Goal: Information Seeking & Learning: Learn about a topic

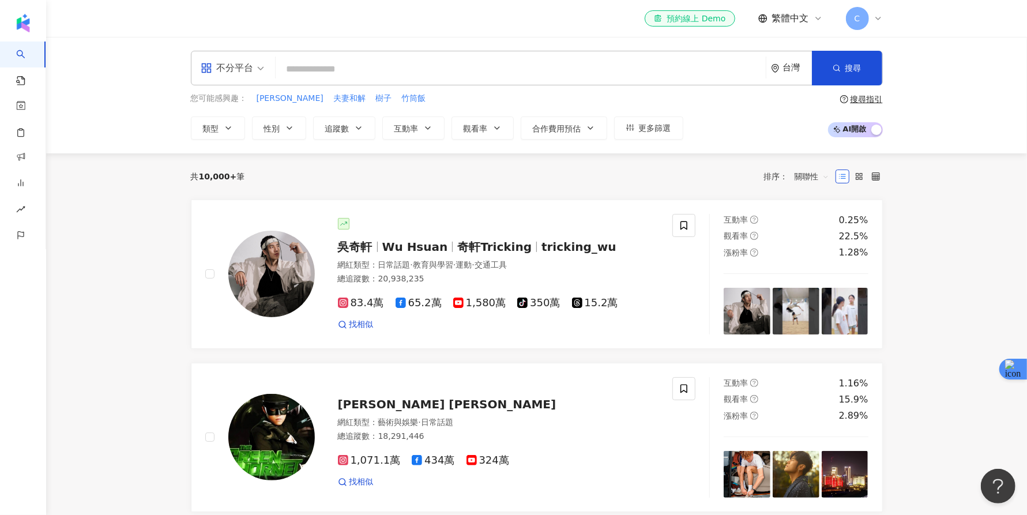
click at [602, 67] on input "search" at bounding box center [520, 69] width 481 height 22
type input "*"
type input "****"
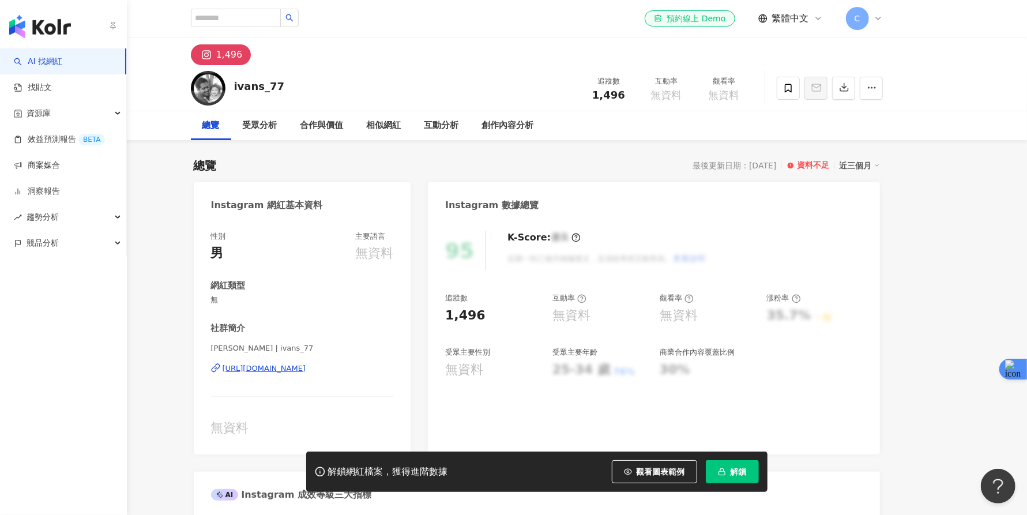
click at [43, 20] on img "button" at bounding box center [40, 26] width 62 height 23
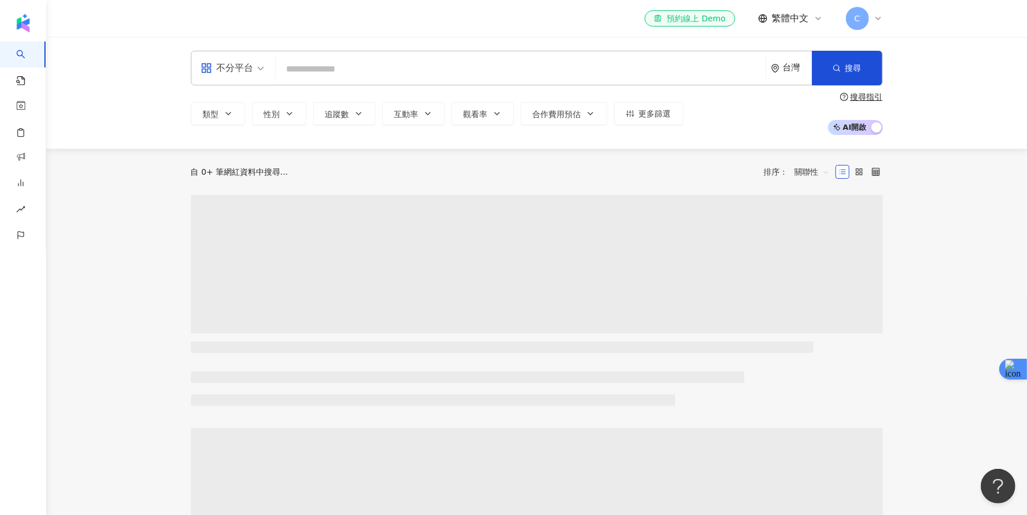
click at [365, 77] on input "search" at bounding box center [520, 69] width 481 height 22
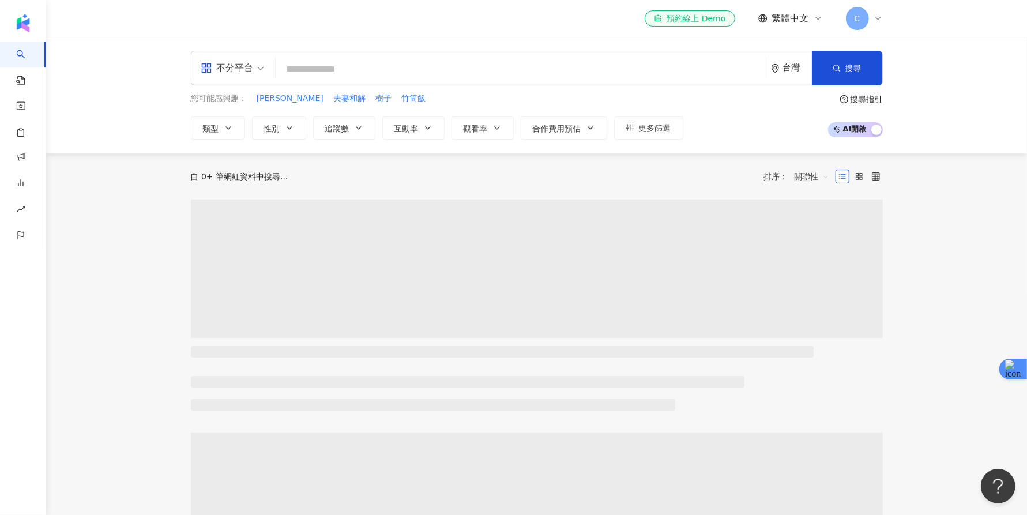
type input "**********"
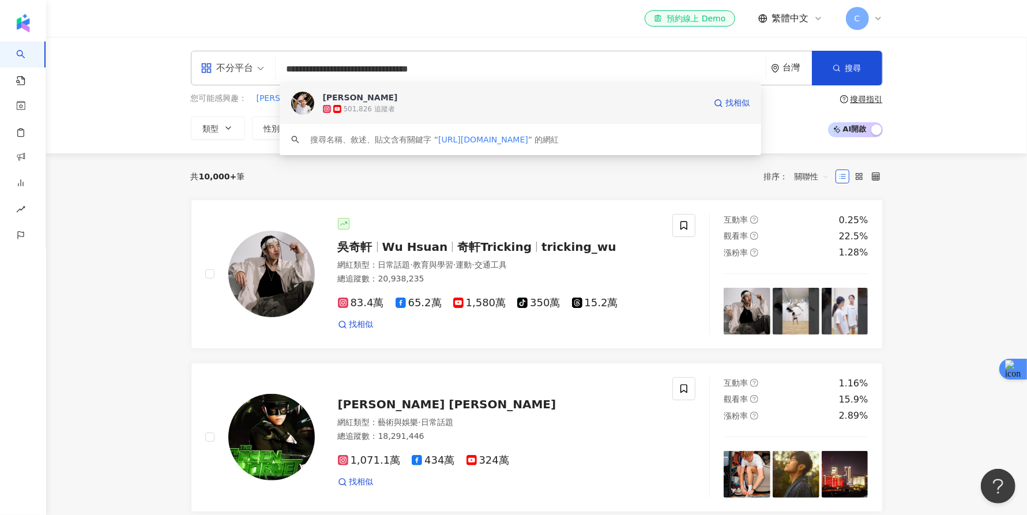
click at [499, 109] on div "501,826 追蹤者" at bounding box center [514, 109] width 382 height 12
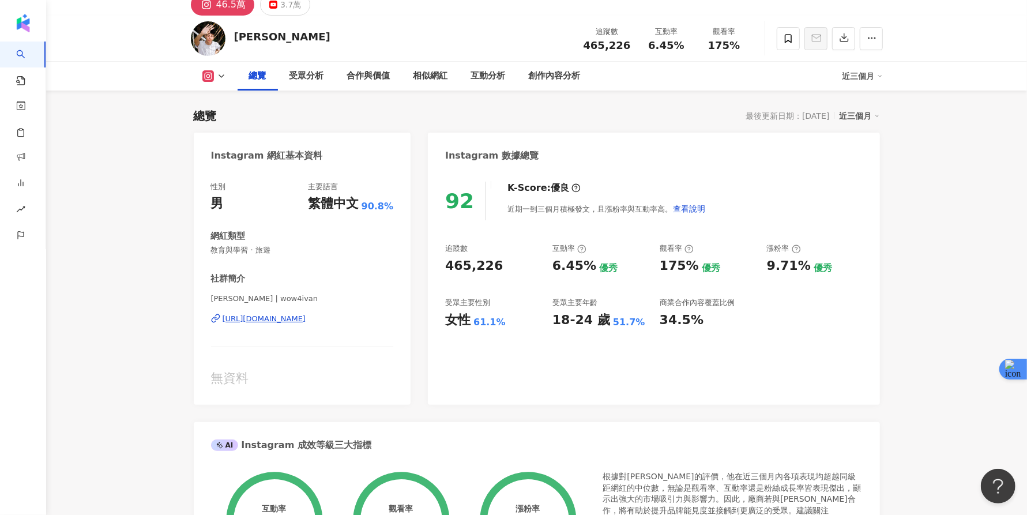
scroll to position [47, 0]
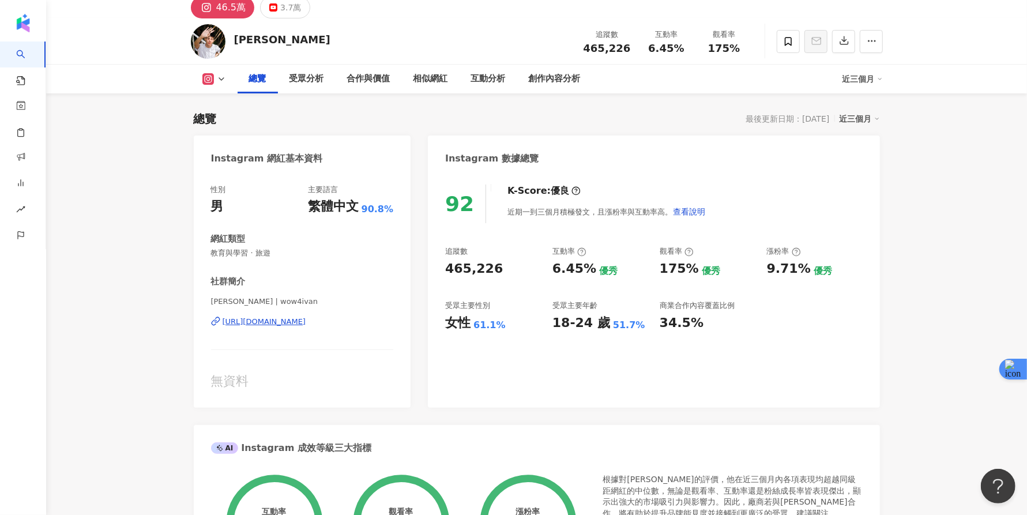
click at [220, 81] on icon at bounding box center [221, 78] width 9 height 9
click at [224, 122] on button "YouTube" at bounding box center [232, 127] width 69 height 16
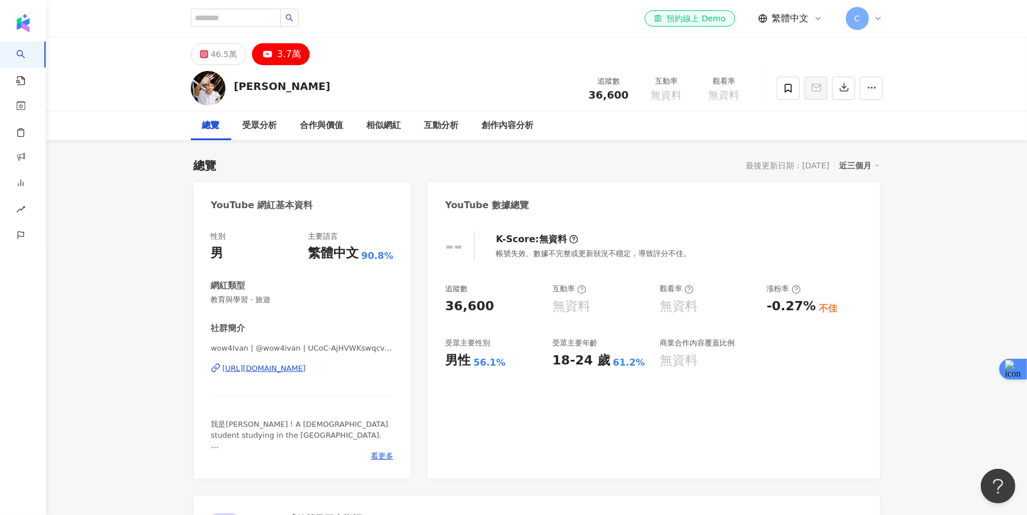
click at [226, 65] on div "Ivan 追蹤數 36,600 互動率 無資料 觀看率 無資料" at bounding box center [537, 88] width 738 height 46
click at [224, 57] on div "46.5萬" at bounding box center [224, 54] width 26 height 16
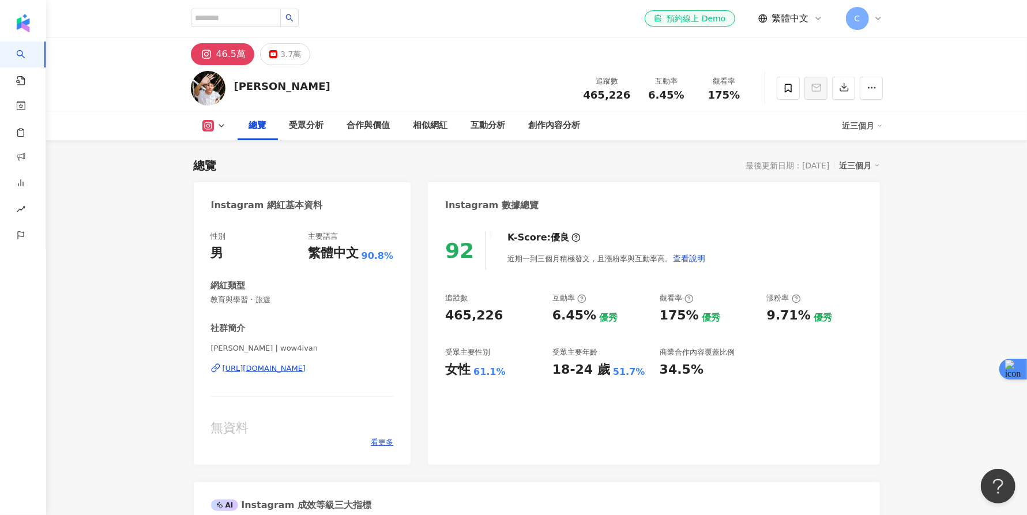
scroll to position [624, 0]
